Goal: Navigation & Orientation: Find specific page/section

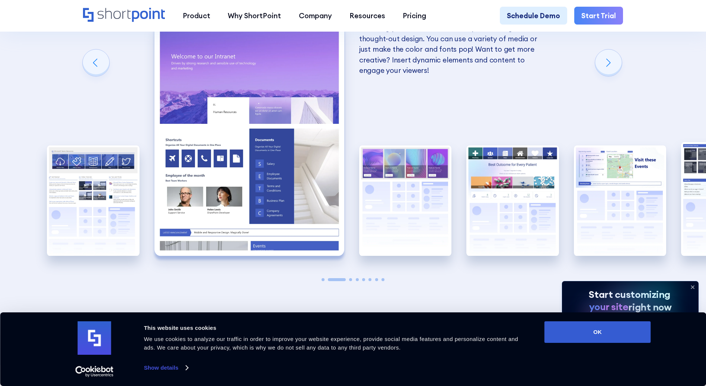
scroll to position [1413, 0]
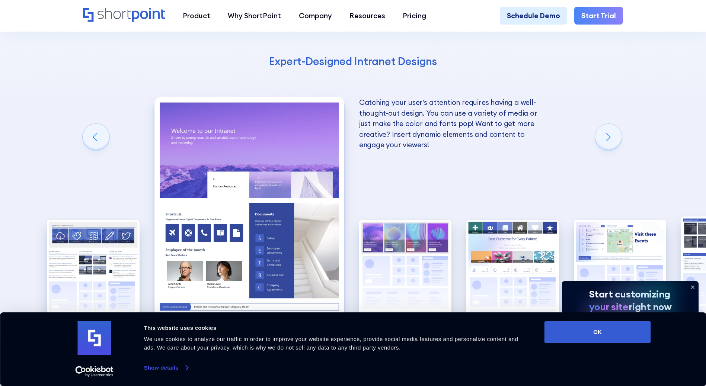
click at [161, 370] on link "Show details" at bounding box center [166, 367] width 44 height 11
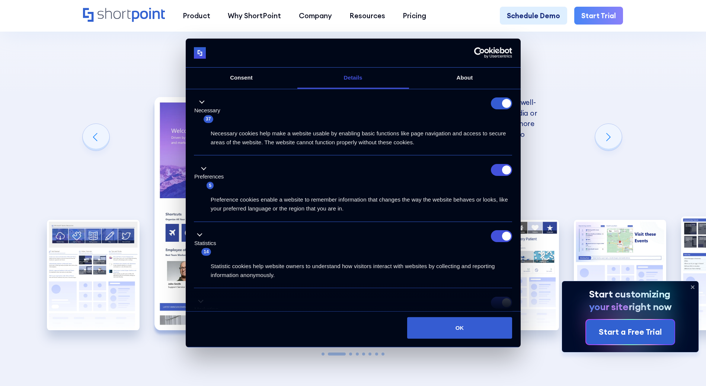
click at [494, 102] on form at bounding box center [501, 103] width 21 height 12
click at [491, 166] on input "Preferences" at bounding box center [501, 170] width 21 height 12
checkbox input "false"
click at [497, 233] on input "Statistics" at bounding box center [501, 236] width 21 height 12
checkbox input "false"
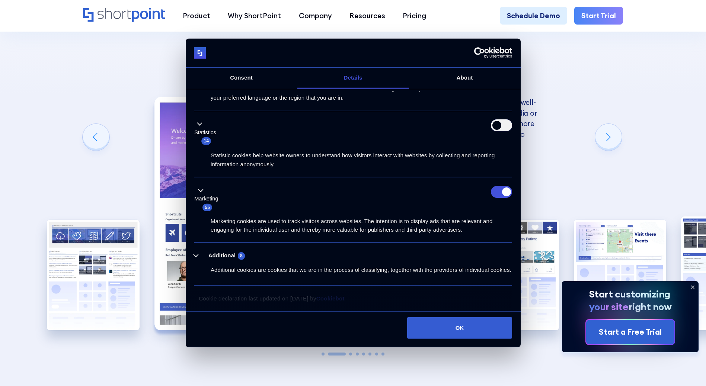
scroll to position [82, 0]
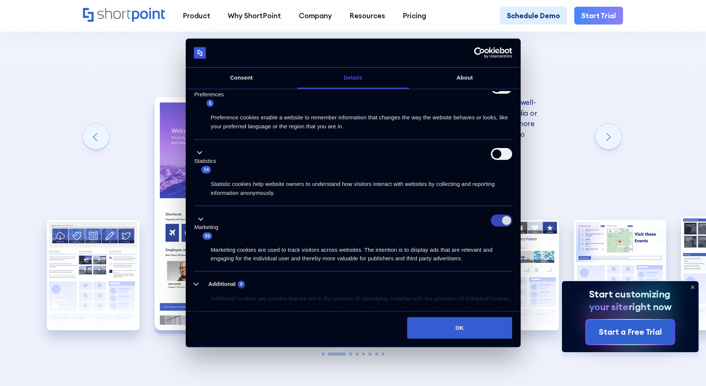
click at [497, 224] on input "Marketing" at bounding box center [501, 221] width 21 height 12
checkbox input "false"
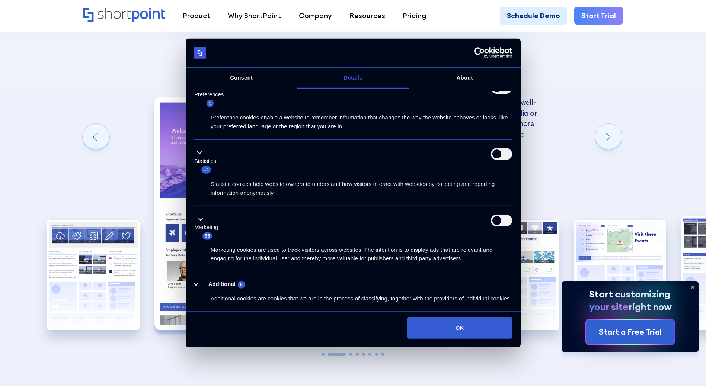
scroll to position [119, 0]
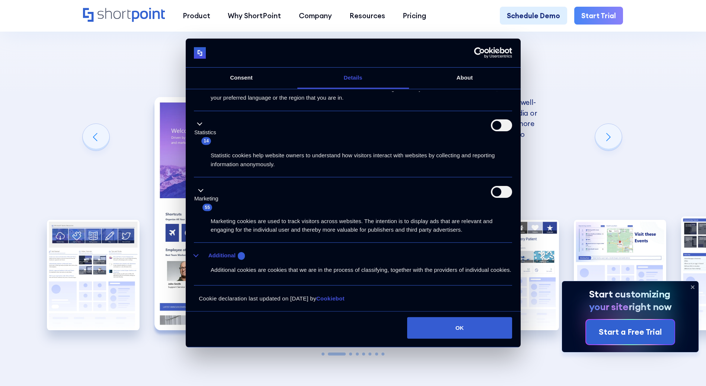
click at [210, 251] on button "Additional 8" at bounding box center [221, 255] width 55 height 9
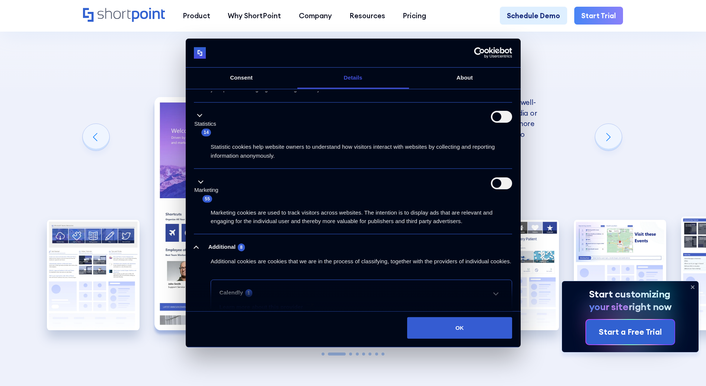
scroll to position [305, 0]
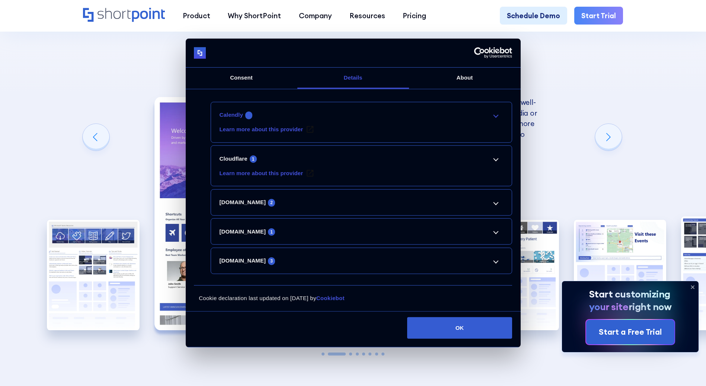
click at [491, 113] on link "Calendly 1" at bounding box center [361, 114] width 284 height 9
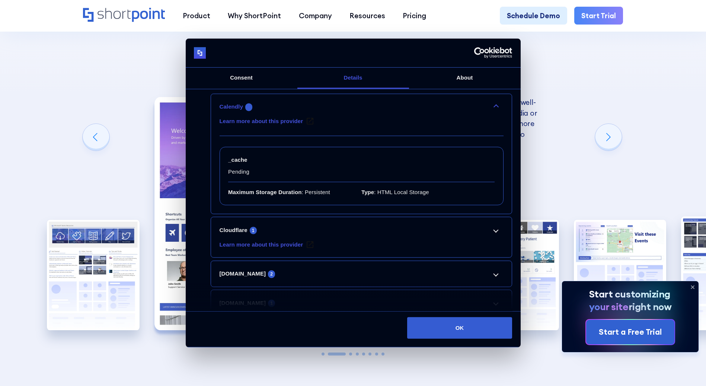
click at [491, 111] on link "Calendly 1" at bounding box center [361, 106] width 284 height 9
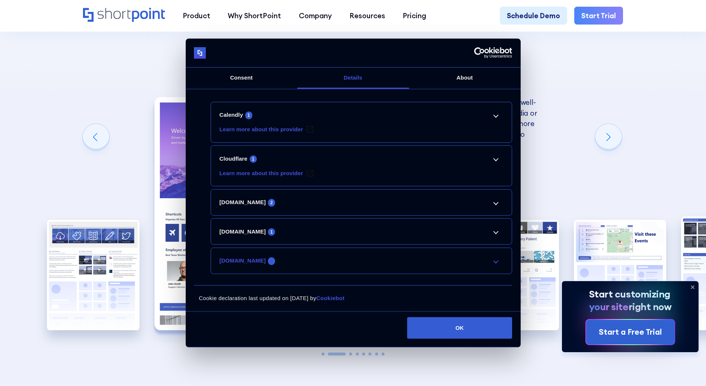
click at [408, 261] on link "[DOMAIN_NAME] 3" at bounding box center [361, 260] width 284 height 9
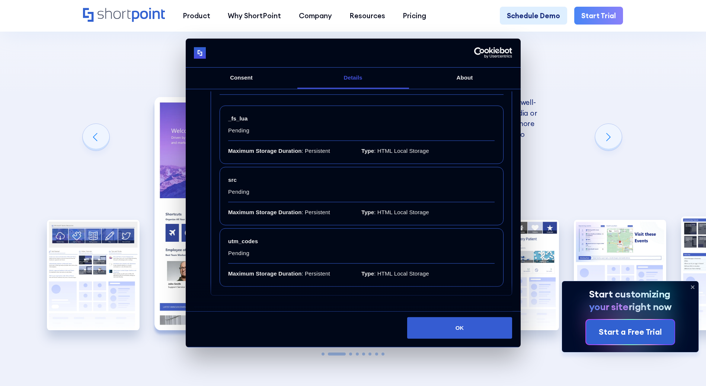
scroll to position [491, 0]
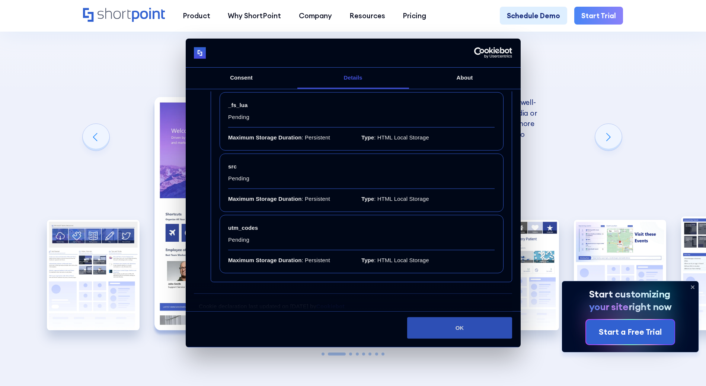
click at [453, 331] on button "OK" at bounding box center [459, 328] width 105 height 22
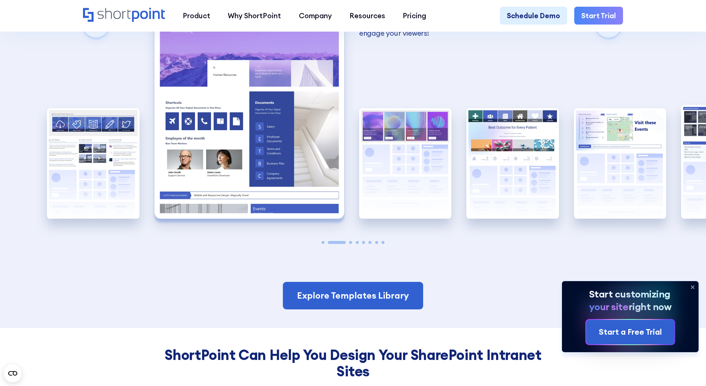
scroll to position [1523, 0]
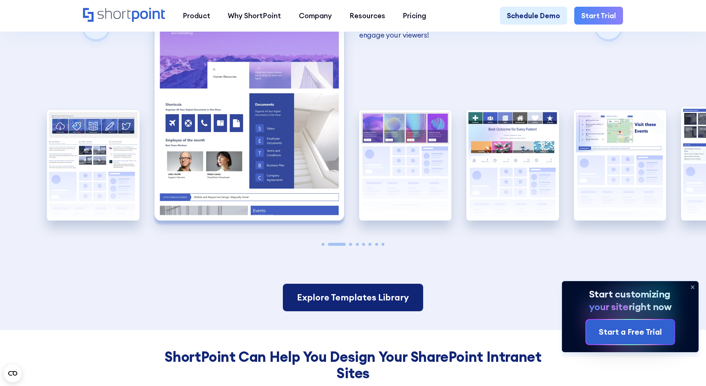
click at [362, 297] on link "Explore Templates Library" at bounding box center [353, 298] width 140 height 28
